Goal: Register for event/course

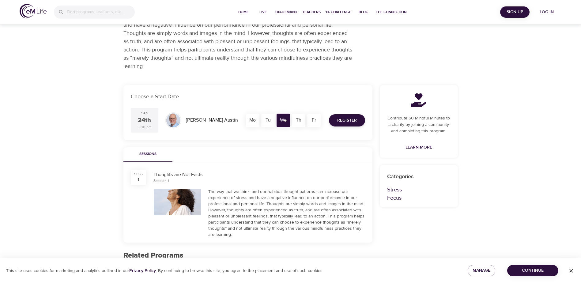
scroll to position [61, 0]
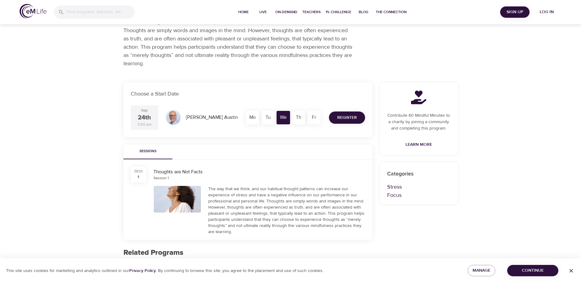
click at [345, 118] on span "Register" at bounding box center [347, 118] width 20 height 8
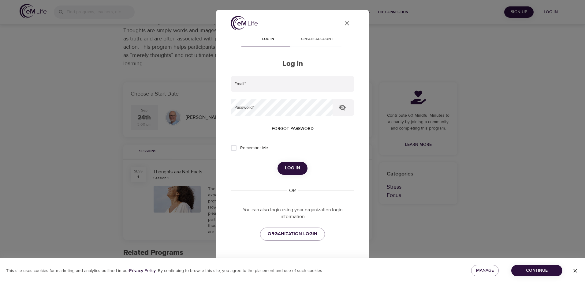
type input "[EMAIL_ADDRESS][DOMAIN_NAME]"
click at [293, 168] on span "Log in" at bounding box center [292, 168] width 15 height 8
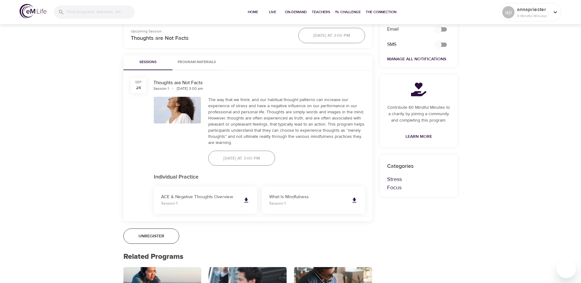
scroll to position [306, 0]
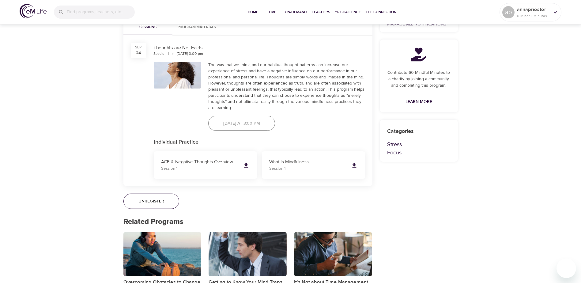
click at [246, 120] on div "[DATE] at 3:00 PM" at bounding box center [241, 123] width 74 height 23
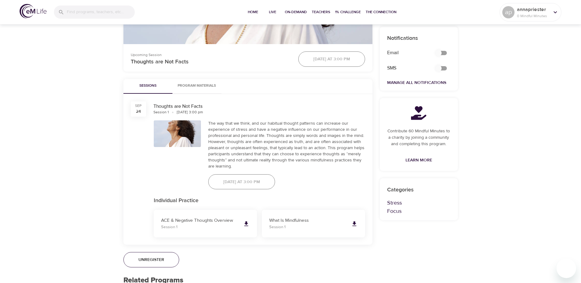
scroll to position [245, 0]
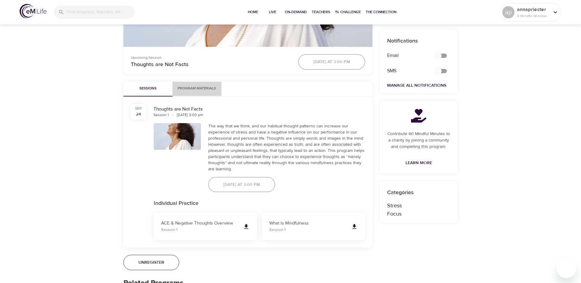
click at [193, 88] on span "Program Materials" at bounding box center [197, 88] width 42 height 6
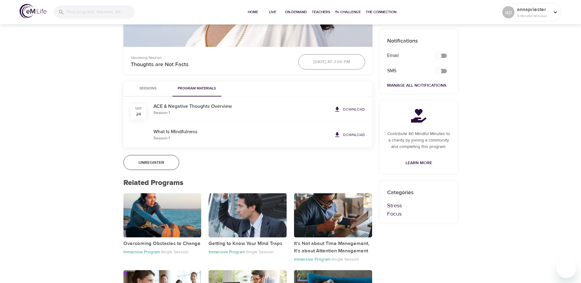
click at [358, 108] on p "Download" at bounding box center [354, 110] width 22 height 6
click at [349, 133] on p "Download" at bounding box center [354, 135] width 22 height 6
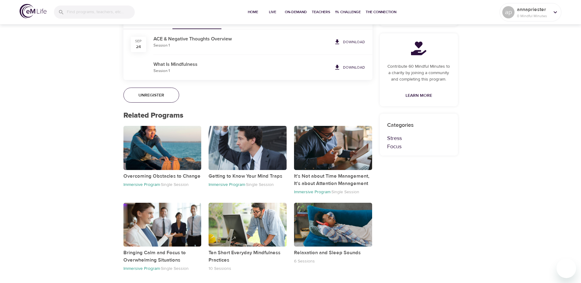
scroll to position [129, 0]
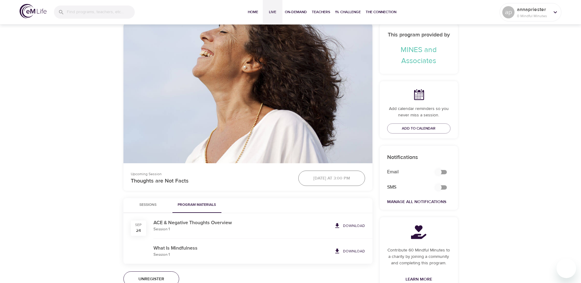
click at [274, 11] on span "Live" at bounding box center [272, 12] width 15 height 6
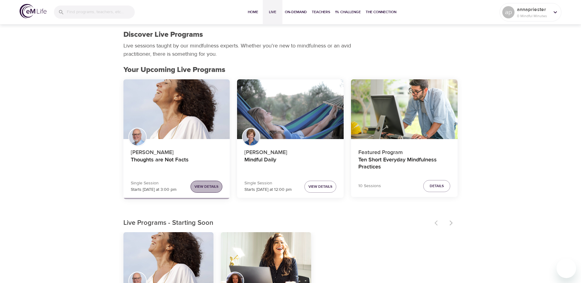
click at [212, 188] on span "View Details" at bounding box center [206, 186] width 24 height 6
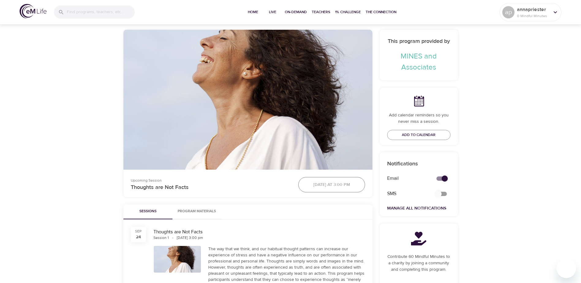
scroll to position [75, 0]
